Goal: Information Seeking & Learning: Find specific page/section

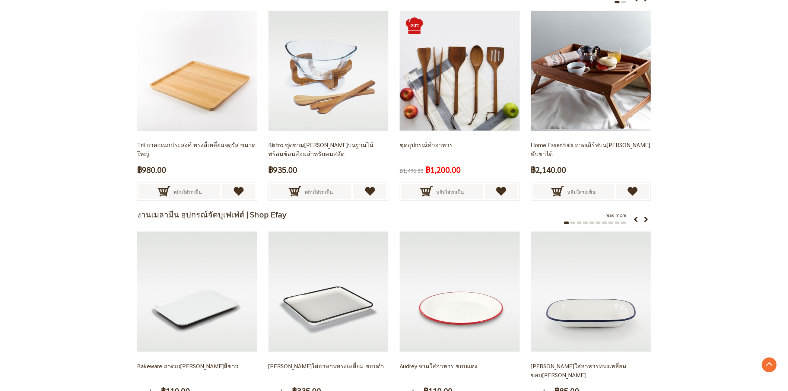
scroll to position [1200, 0]
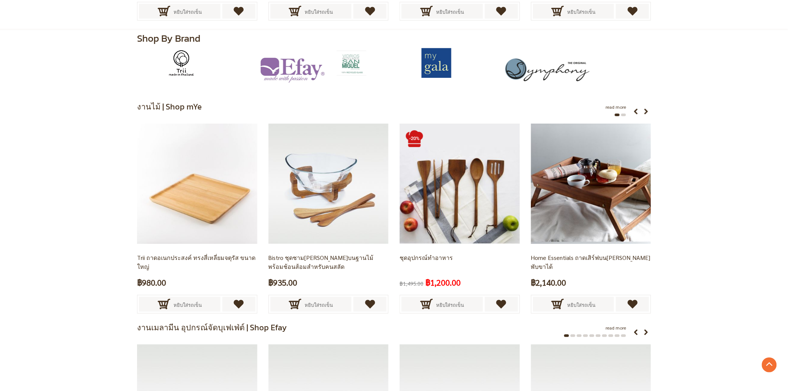
click at [300, 68] on img at bounding box center [293, 70] width 130 height 45
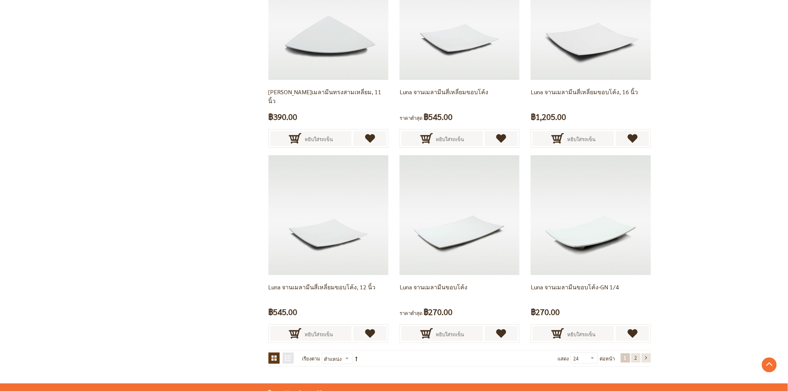
scroll to position [1488, 0]
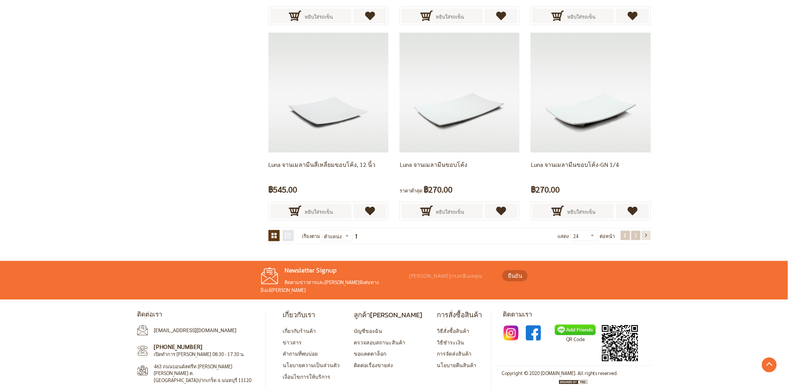
click at [637, 232] on link "หน้า 2" at bounding box center [636, 235] width 9 height 9
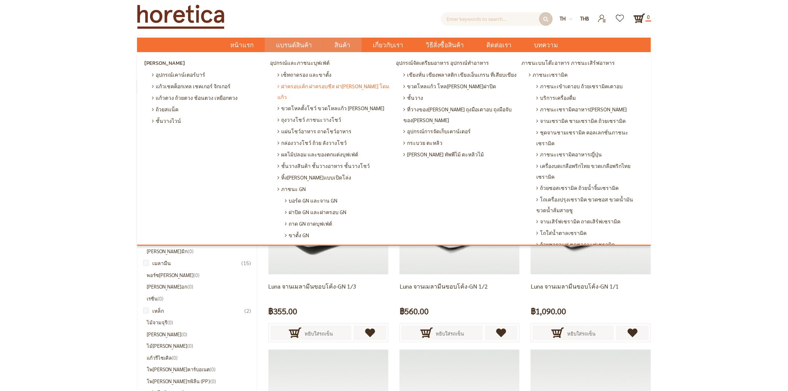
click at [353, 83] on span "ฝาครอบเค้ก ฝาครอบชีส ฝาครอบแก้ว โดมแก้ว" at bounding box center [335, 91] width 115 height 22
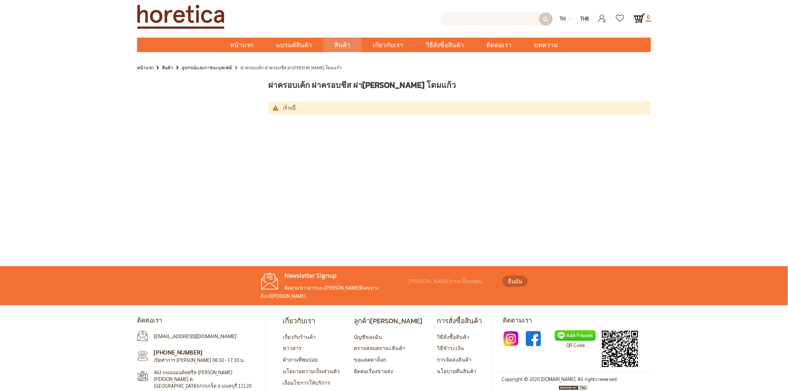
click at [509, 22] on input "text" at bounding box center [497, 18] width 112 height 13
type input "/"
type input "ฝาครอบ"
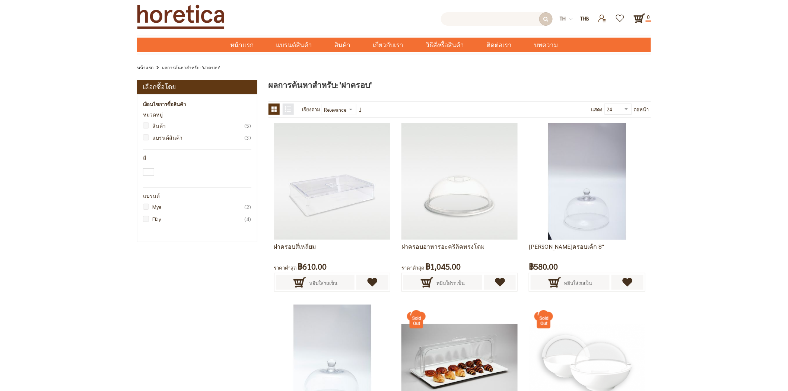
click at [485, 18] on input "text" at bounding box center [497, 18] width 112 height 13
type input "จานกลม"
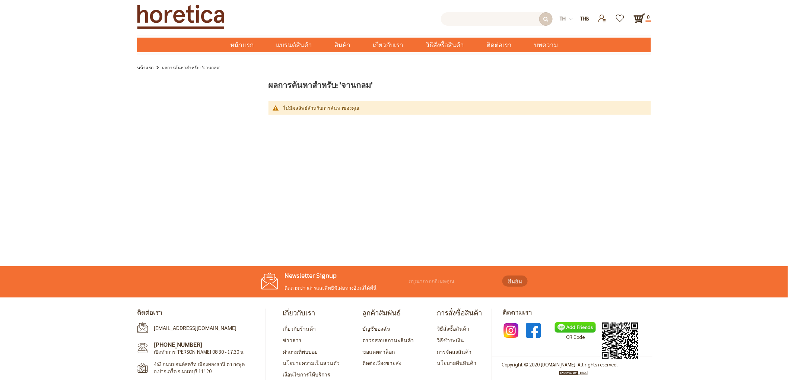
click at [475, 17] on input "text" at bounding box center [497, 18] width 112 height 13
type input "จ"
type input "Enter keywords to search..."
